Goal: Task Accomplishment & Management: Complete application form

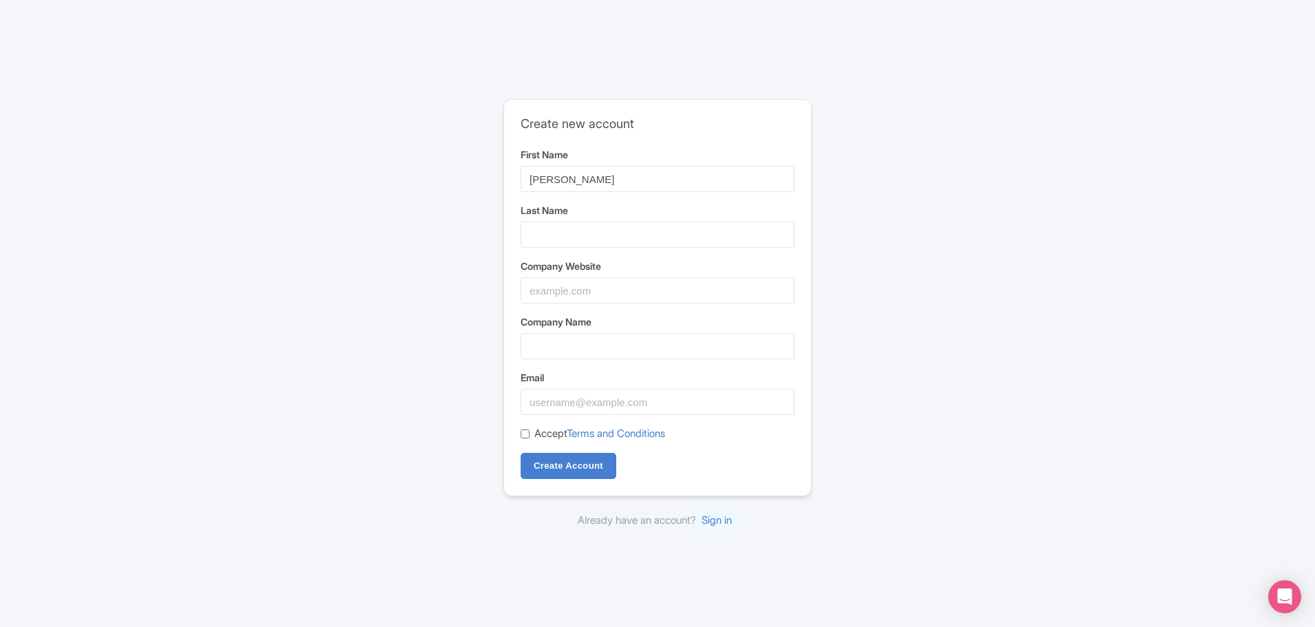
type input "[PERSON_NAME]"
type input "Q"
type input "[PERSON_NAME]"
paste input "[URL][DOMAIN_NAME]"
drag, startPoint x: 738, startPoint y: 288, endPoint x: 670, endPoint y: 286, distance: 68.1
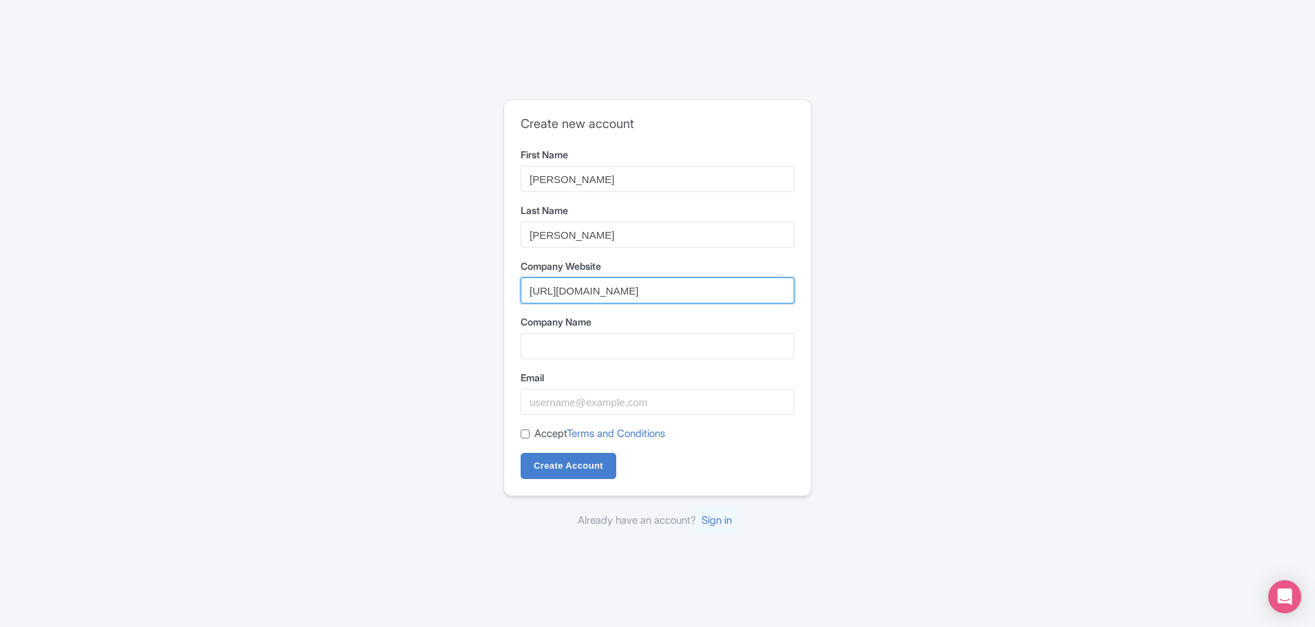
click at [669, 287] on input "[URL][DOMAIN_NAME]" at bounding box center [658, 290] width 274 height 26
type input "[URL][DOMAIN_NAME]"
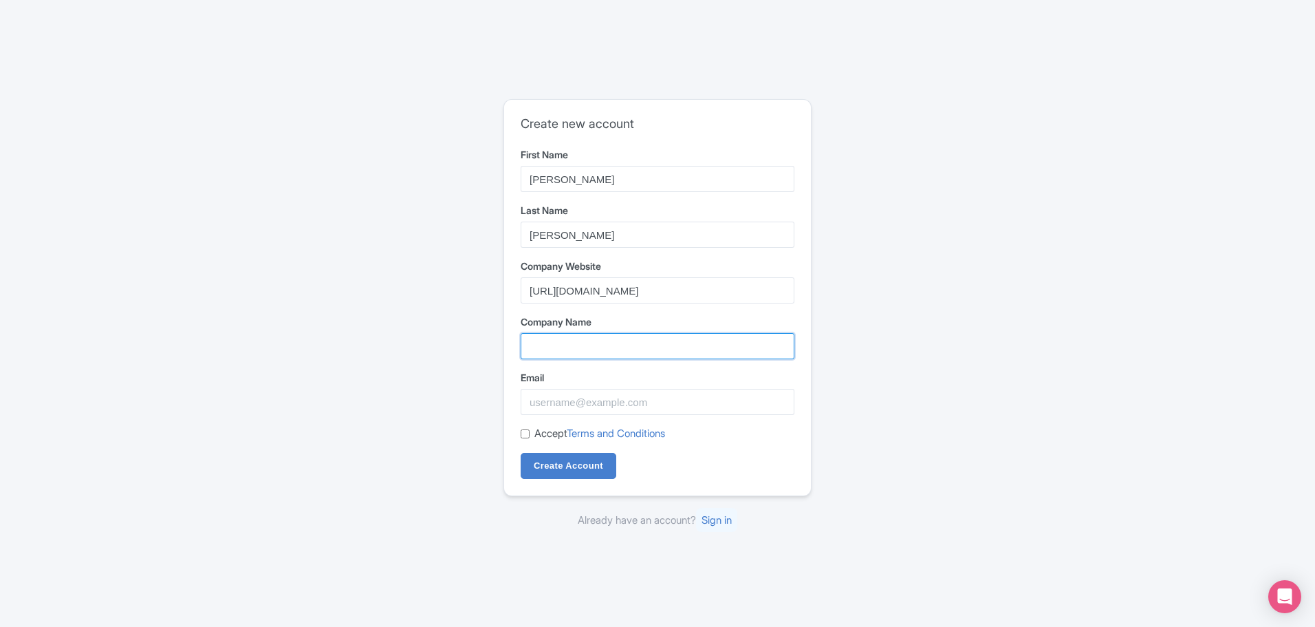
click at [700, 335] on input "Company Name" at bounding box center [658, 346] width 274 height 26
type input "Carawirry Forest Escape"
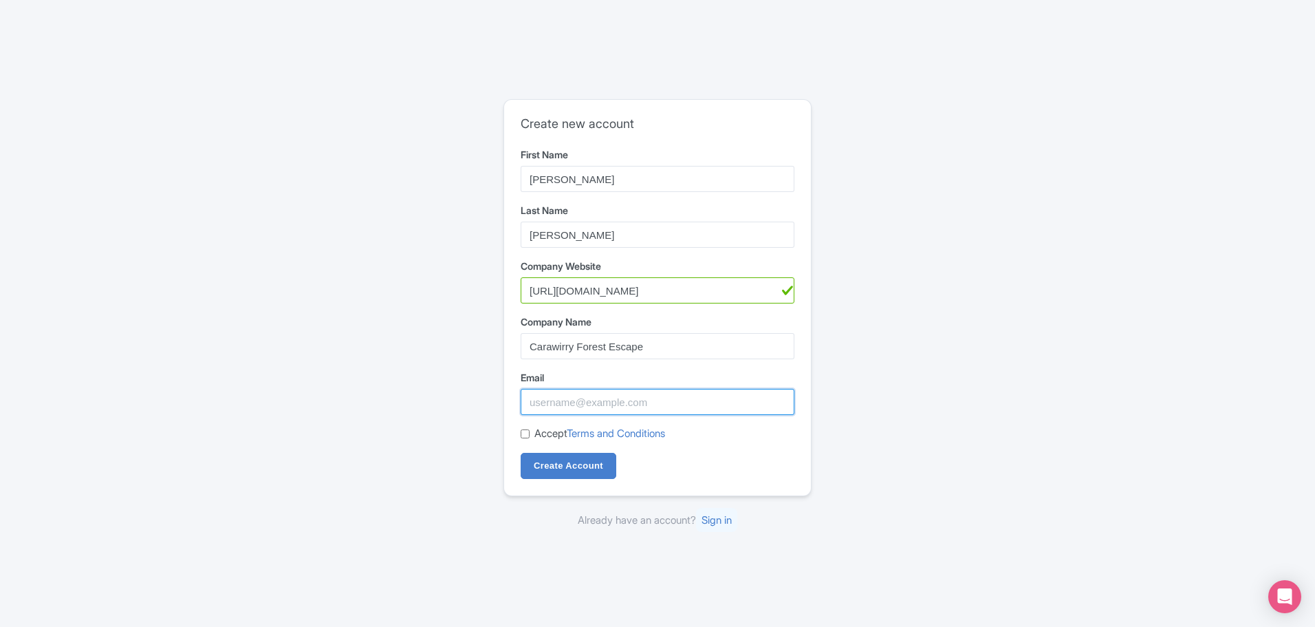
click at [697, 406] on input "Email" at bounding box center [658, 402] width 274 height 26
type input "a"
type input "[PERSON_NAME][EMAIL_ADDRESS][DOMAIN_NAME]"
click at [521, 431] on input "Accept Terms and Conditions" at bounding box center [525, 433] width 9 height 9
checkbox input "true"
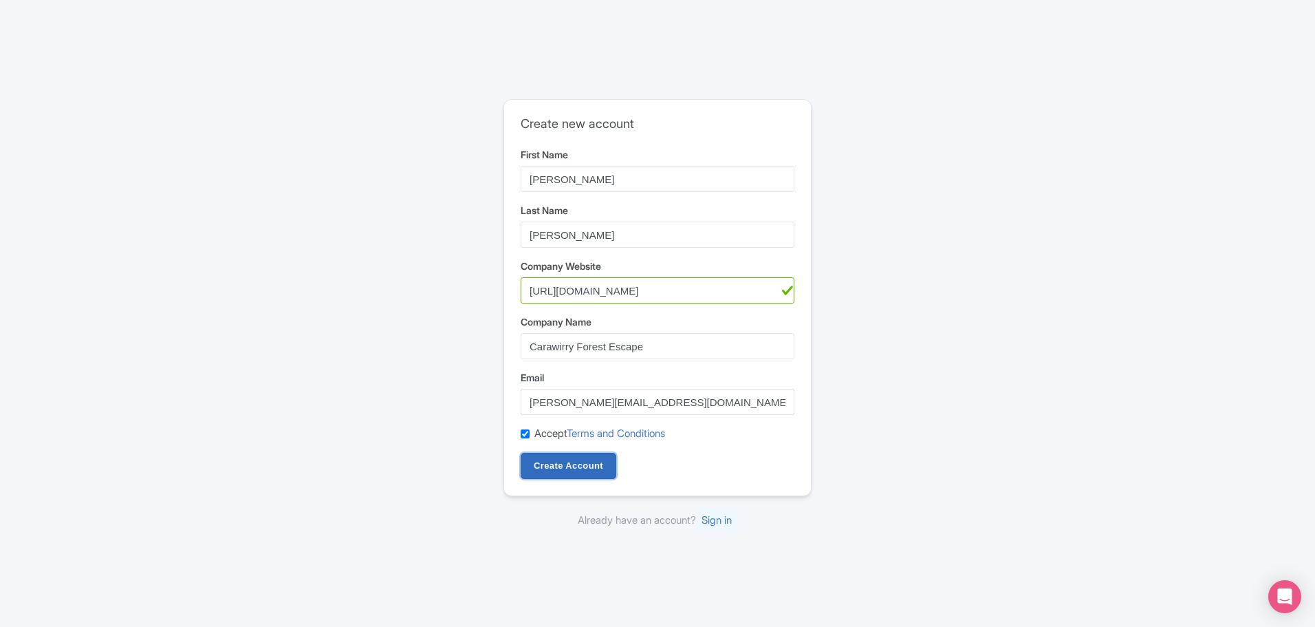
click at [540, 463] on input "Create Account" at bounding box center [569, 466] width 96 height 26
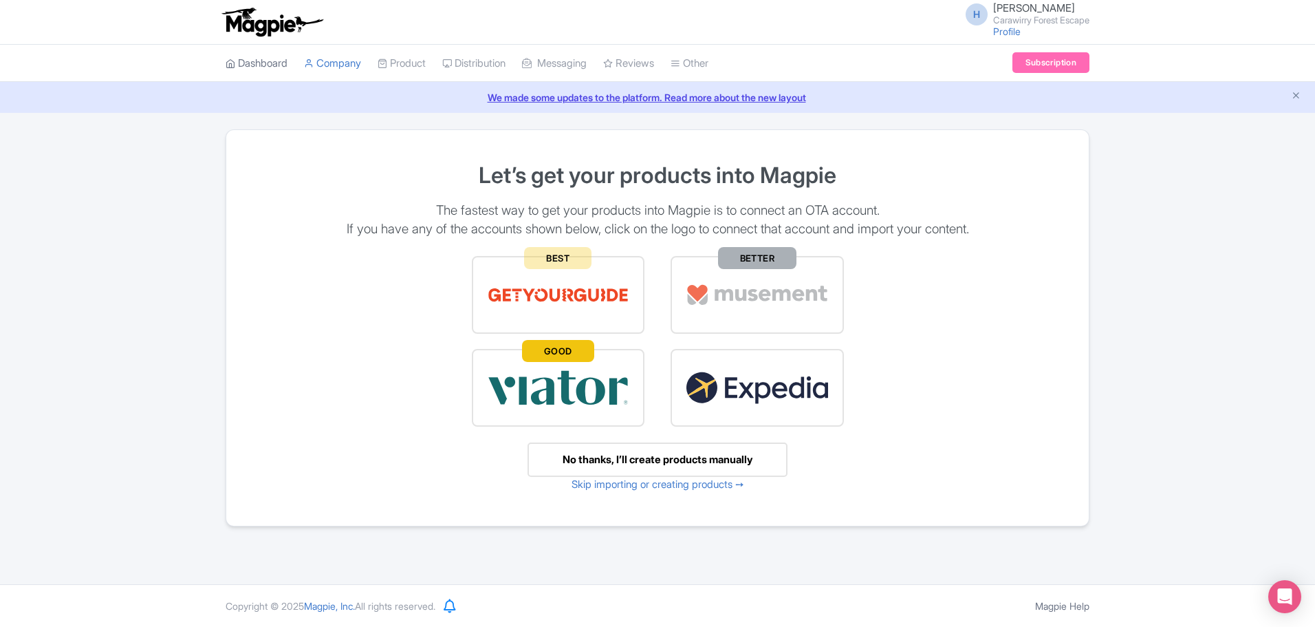
click at [268, 59] on link "Dashboard" at bounding box center [257, 64] width 62 height 38
